Goal: Task Accomplishment & Management: Complete application form

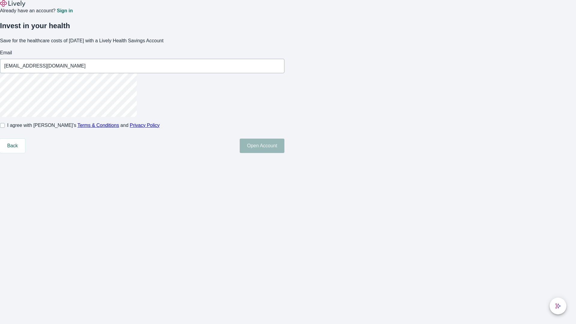
click at [5, 128] on input "I agree with Lively’s Terms & Conditions and Privacy Policy" at bounding box center [2, 125] width 5 height 5
checkbox input "true"
click at [284, 153] on button "Open Account" at bounding box center [262, 146] width 45 height 14
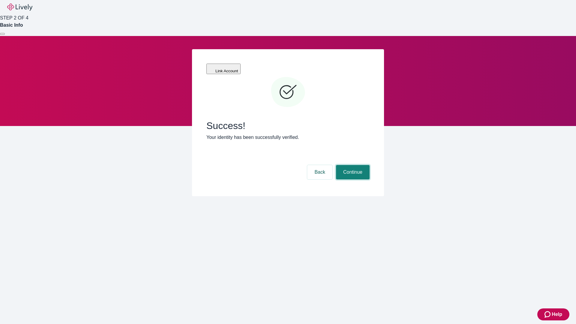
click at [352, 165] on button "Continue" at bounding box center [353, 172] width 34 height 14
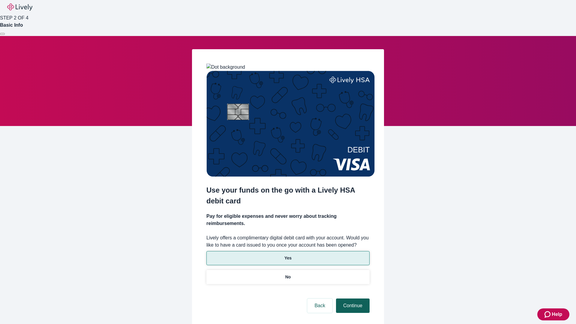
click at [288, 255] on p "Yes" at bounding box center [287, 258] width 7 height 6
click at [352, 299] on button "Continue" at bounding box center [353, 306] width 34 height 14
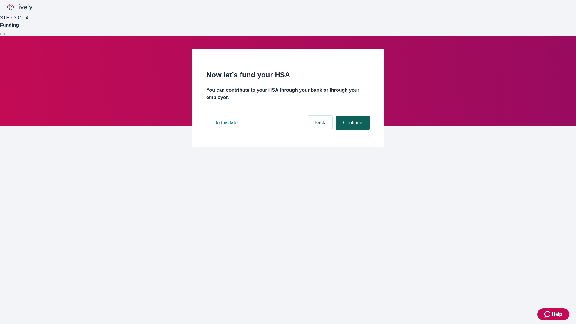
click at [352, 130] on button "Continue" at bounding box center [353, 123] width 34 height 14
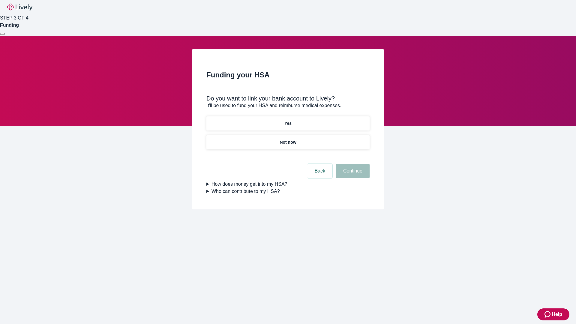
click at [288, 139] on p "Not now" at bounding box center [288, 142] width 17 height 6
click at [352, 175] on button "Continue" at bounding box center [353, 171] width 34 height 14
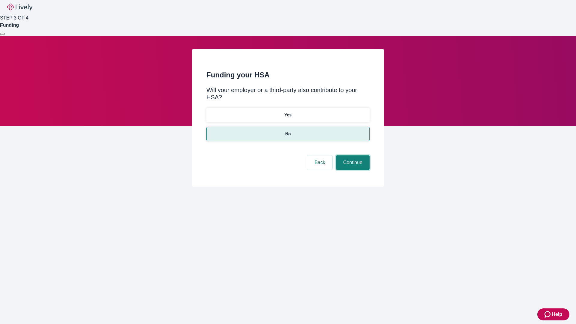
click at [352, 155] on button "Continue" at bounding box center [353, 162] width 34 height 14
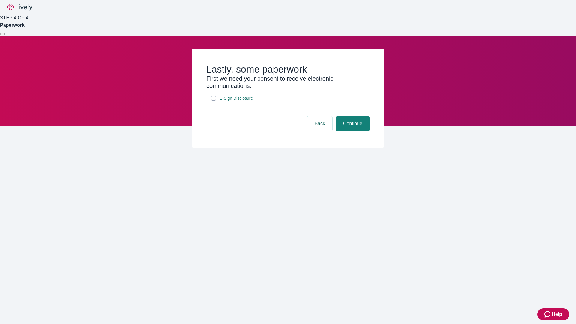
click at [214, 101] on input "E-Sign Disclosure" at bounding box center [213, 98] width 5 height 5
checkbox input "true"
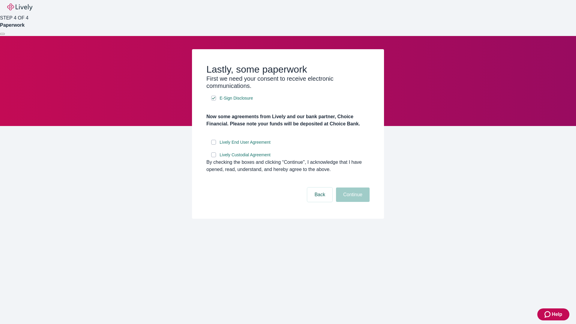
click at [214, 145] on input "Lively End User Agreement" at bounding box center [213, 142] width 5 height 5
checkbox input "true"
click at [214, 157] on input "Lively Custodial Agreement" at bounding box center [213, 154] width 5 height 5
checkbox input "true"
click at [352, 202] on button "Continue" at bounding box center [353, 195] width 34 height 14
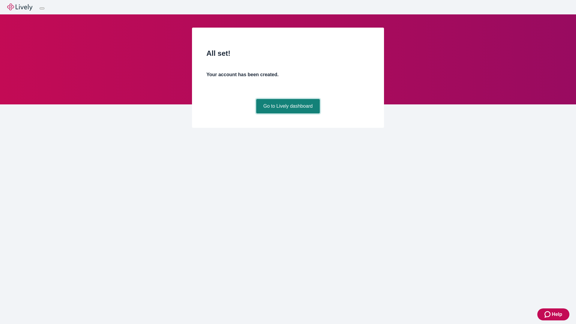
click at [288, 113] on link "Go to Lively dashboard" at bounding box center [288, 106] width 64 height 14
